Goal: Transaction & Acquisition: Book appointment/travel/reservation

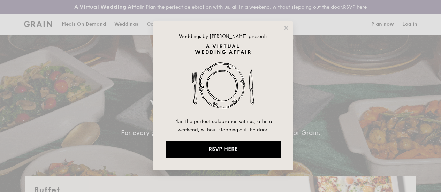
select select
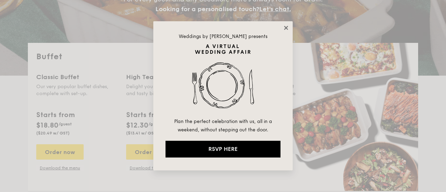
click at [285, 29] on icon at bounding box center [286, 28] width 4 height 4
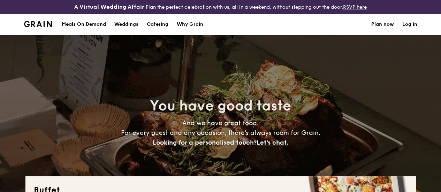
click at [195, 27] on div "Why Grain" at bounding box center [190, 24] width 26 height 21
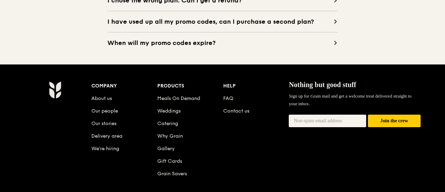
scroll to position [836, 0]
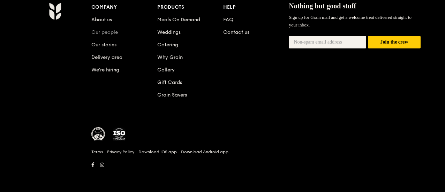
click at [106, 35] on link "Our people" at bounding box center [104, 32] width 26 height 6
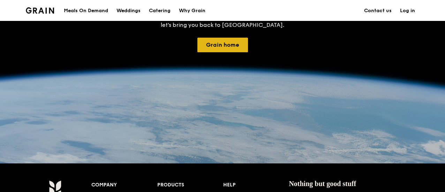
scroll to position [111, 0]
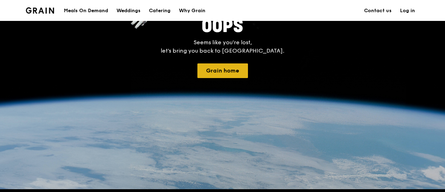
click at [218, 76] on button "Grain home" at bounding box center [222, 70] width 51 height 15
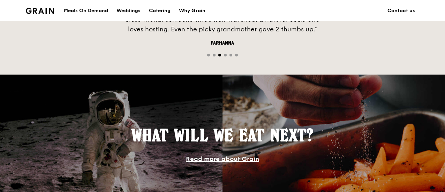
scroll to position [349, 0]
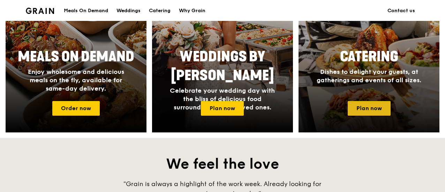
click at [365, 114] on link "Plan now" at bounding box center [368, 108] width 43 height 15
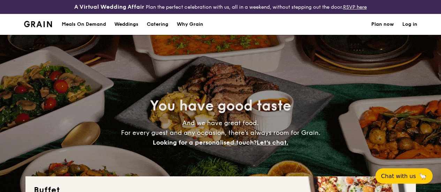
select select
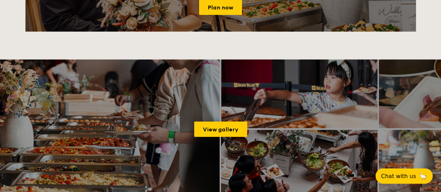
scroll to position [941, 0]
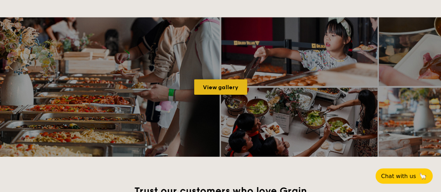
click at [217, 87] on link "View gallery" at bounding box center [220, 86] width 53 height 15
